Goal: Transaction & Acquisition: Purchase product/service

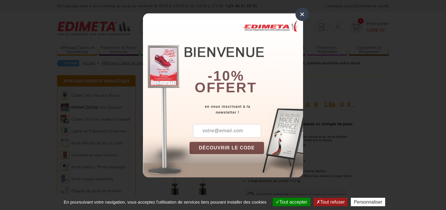
click at [300, 12] on div "×" at bounding box center [301, 14] width 13 height 13
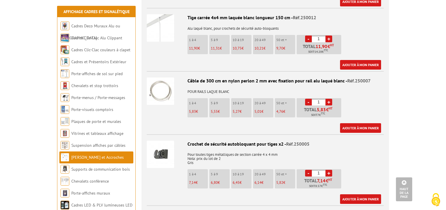
scroll to position [860, 0]
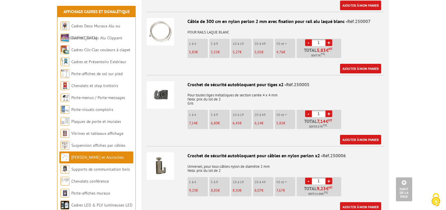
click at [329, 177] on link "+" at bounding box center [328, 180] width 7 height 7
click at [310, 177] on link "-" at bounding box center [308, 180] width 7 height 7
click at [327, 177] on link "+" at bounding box center [328, 180] width 7 height 7
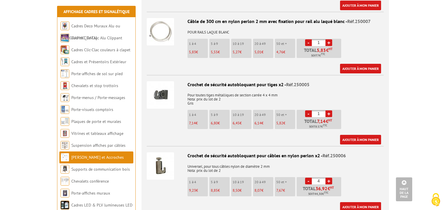
click at [307, 177] on link "-" at bounding box center [308, 180] width 7 height 7
type input "1"
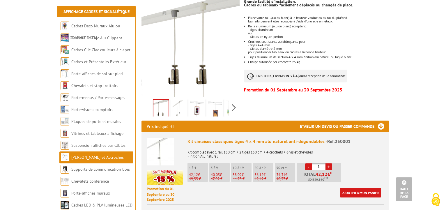
scroll to position [148, 0]
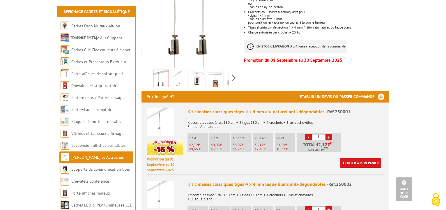
click at [329, 133] on link "+" at bounding box center [328, 136] width 7 height 7
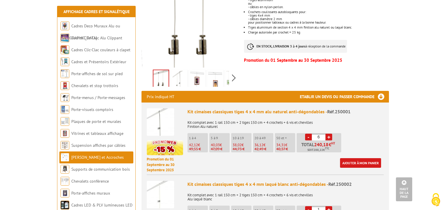
click at [308, 133] on link "-" at bounding box center [308, 136] width 7 height 7
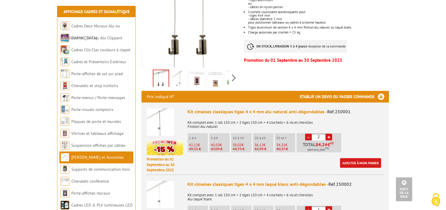
type input "1"
